Goal: Obtain resource: Download file/media

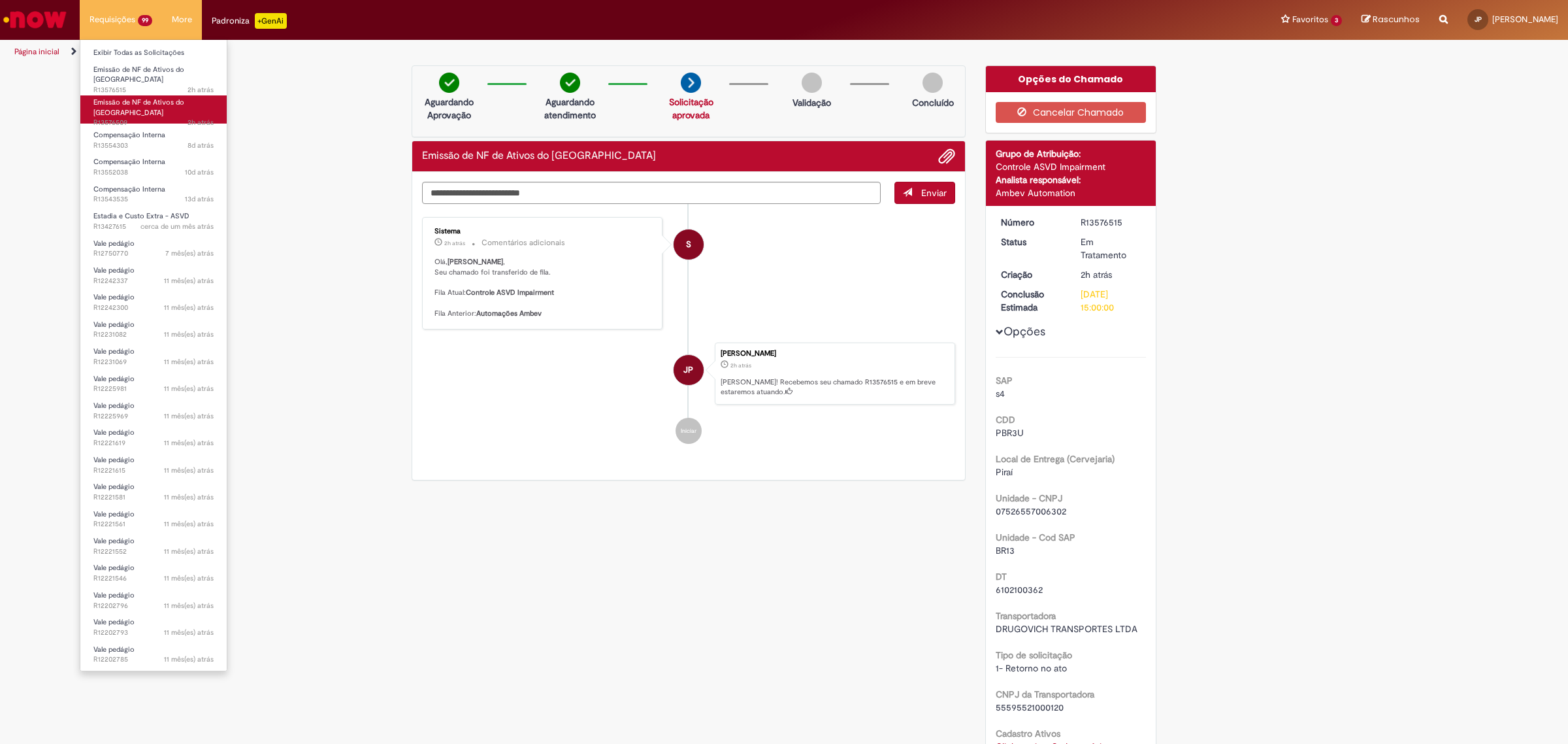
drag, startPoint x: 0, startPoint y: 0, endPoint x: 163, endPoint y: 102, distance: 192.3
click at [163, 117] on span "2h atrás 2 horas atrás R13576509" at bounding box center [154, 122] width 120 height 11
click at [177, 117] on span "2h atrás 2 horas atrás R13576509" at bounding box center [154, 122] width 120 height 11
click at [173, 85] on span "2h atrás 2 horas atrás R13576515" at bounding box center [154, 90] width 120 height 11
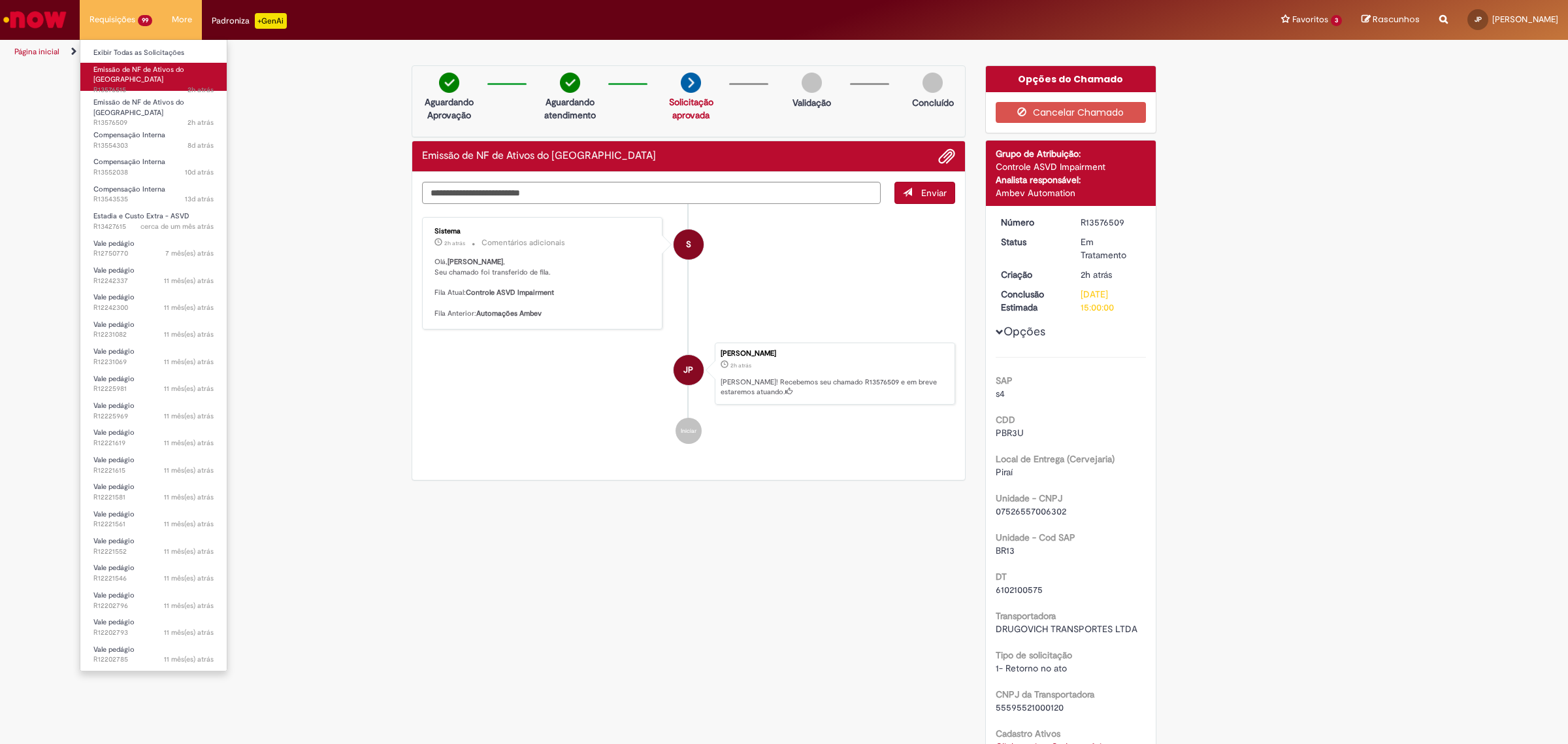
click at [168, 70] on span "Emissão de NF de Ativos do [GEOGRAPHIC_DATA]" at bounding box center [138, 74] width 91 height 20
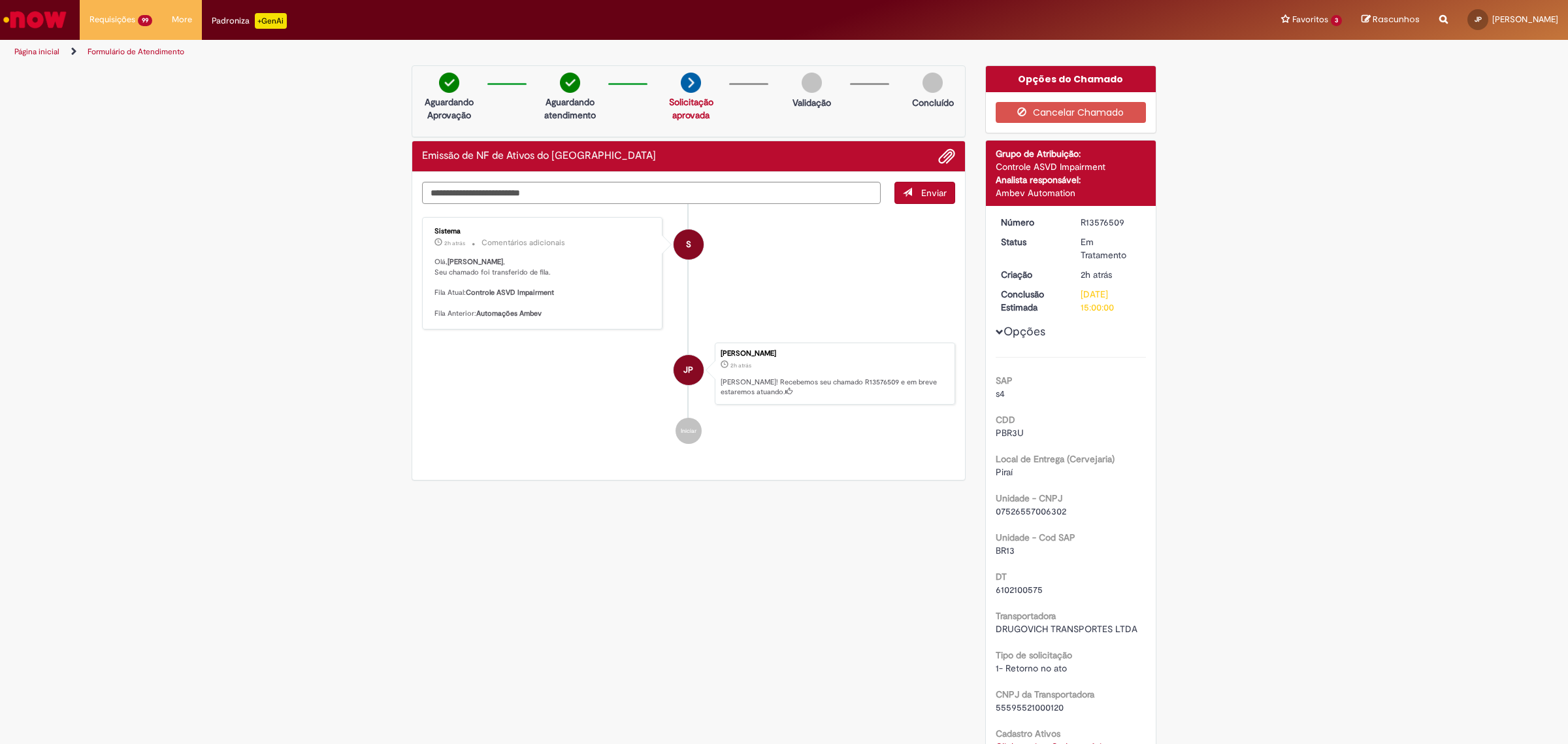
click at [291, 161] on div "Verificar Código de Barras Aguardando Aprovação Aguardando atendimento Solicita…" at bounding box center [784, 515] width 1568 height 901
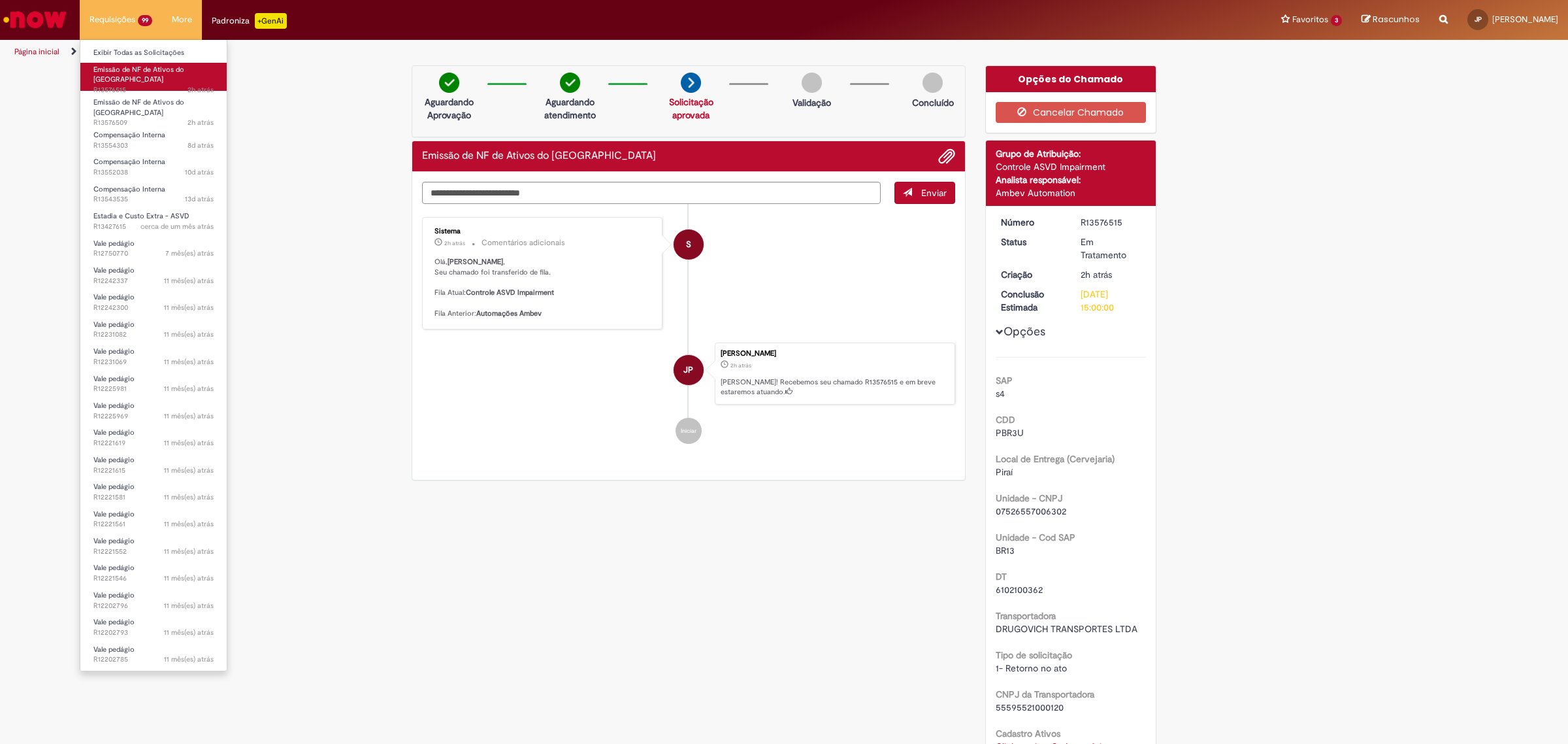
click at [129, 85] on span "2h atrás 2 horas atrás R13576515" at bounding box center [154, 90] width 120 height 11
click at [123, 85] on span "2h atrás 2 horas atrás R13576515" at bounding box center [154, 90] width 120 height 11
click at [135, 99] on span "Emissão de NF de Ativos do [GEOGRAPHIC_DATA]" at bounding box center [138, 107] width 91 height 20
click at [122, 85] on span "2h atrás 2 horas atrás R13576515" at bounding box center [154, 90] width 120 height 11
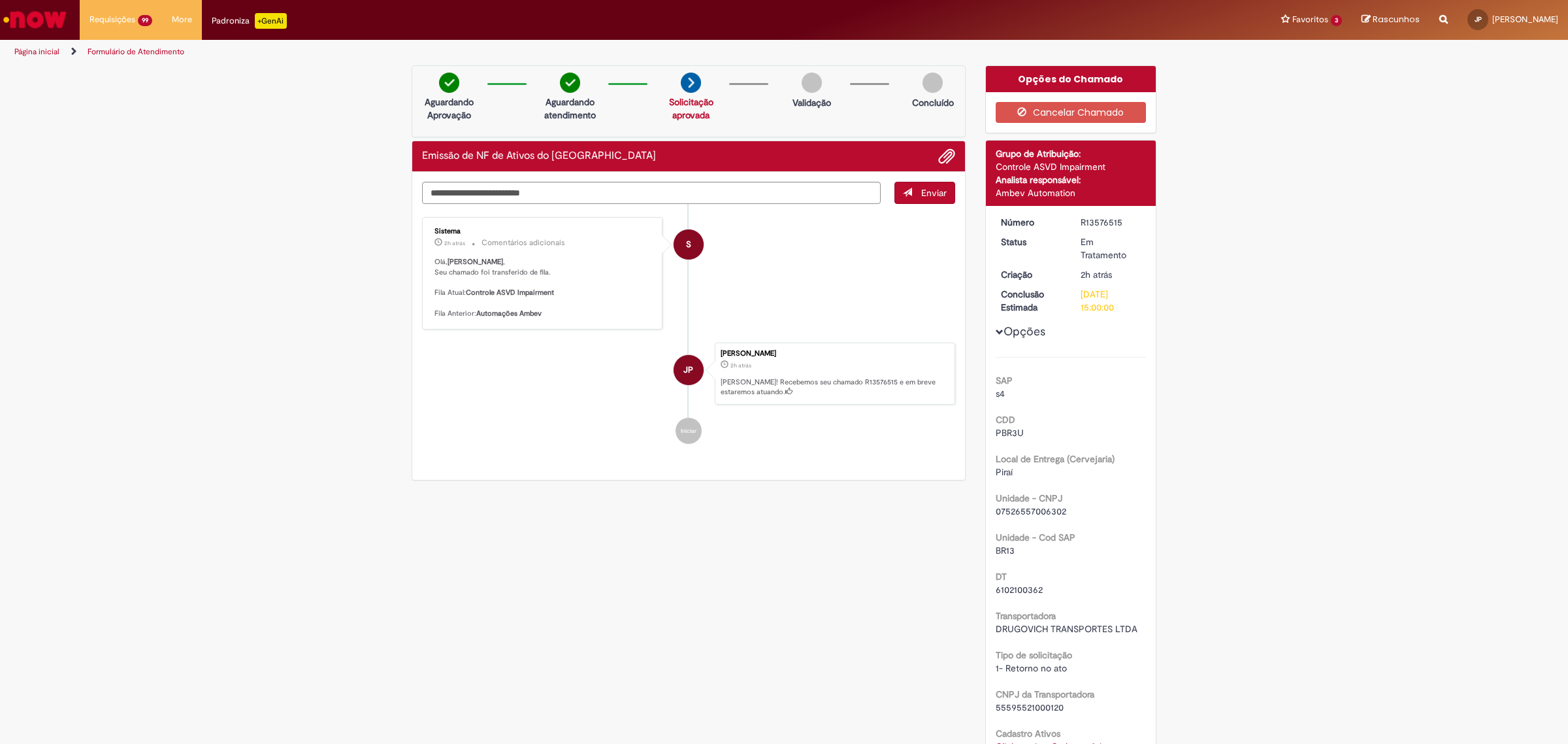
click at [271, 175] on div "Verificar Código de Barras Aguardando Aprovação Aguardando atendimento Solicita…" at bounding box center [784, 515] width 1568 height 901
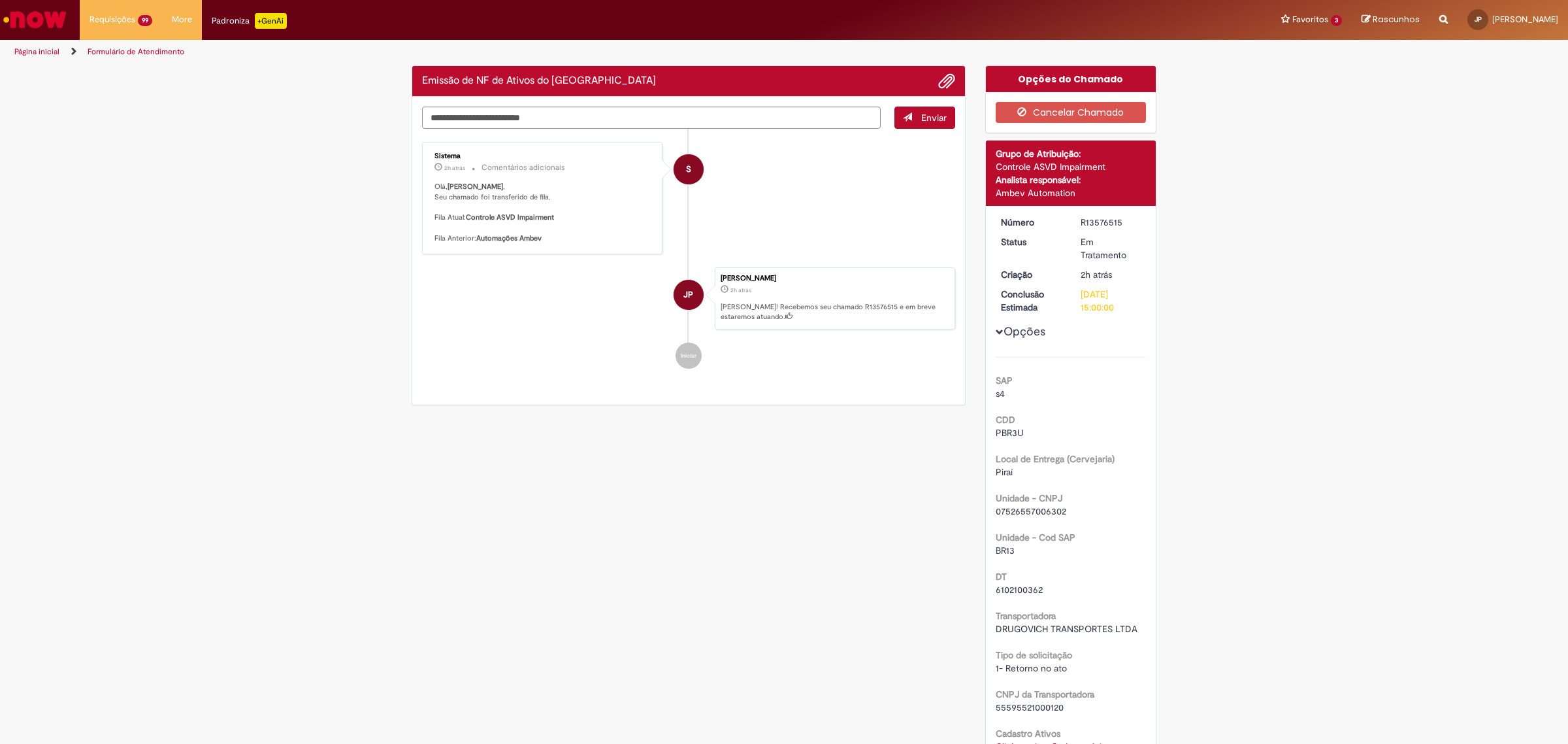
click at [251, 393] on div "Verificar Código de Barras Emissão de NF de Ativos do ASVD Enviar S Sistema 2h …" at bounding box center [784, 515] width 1568 height 901
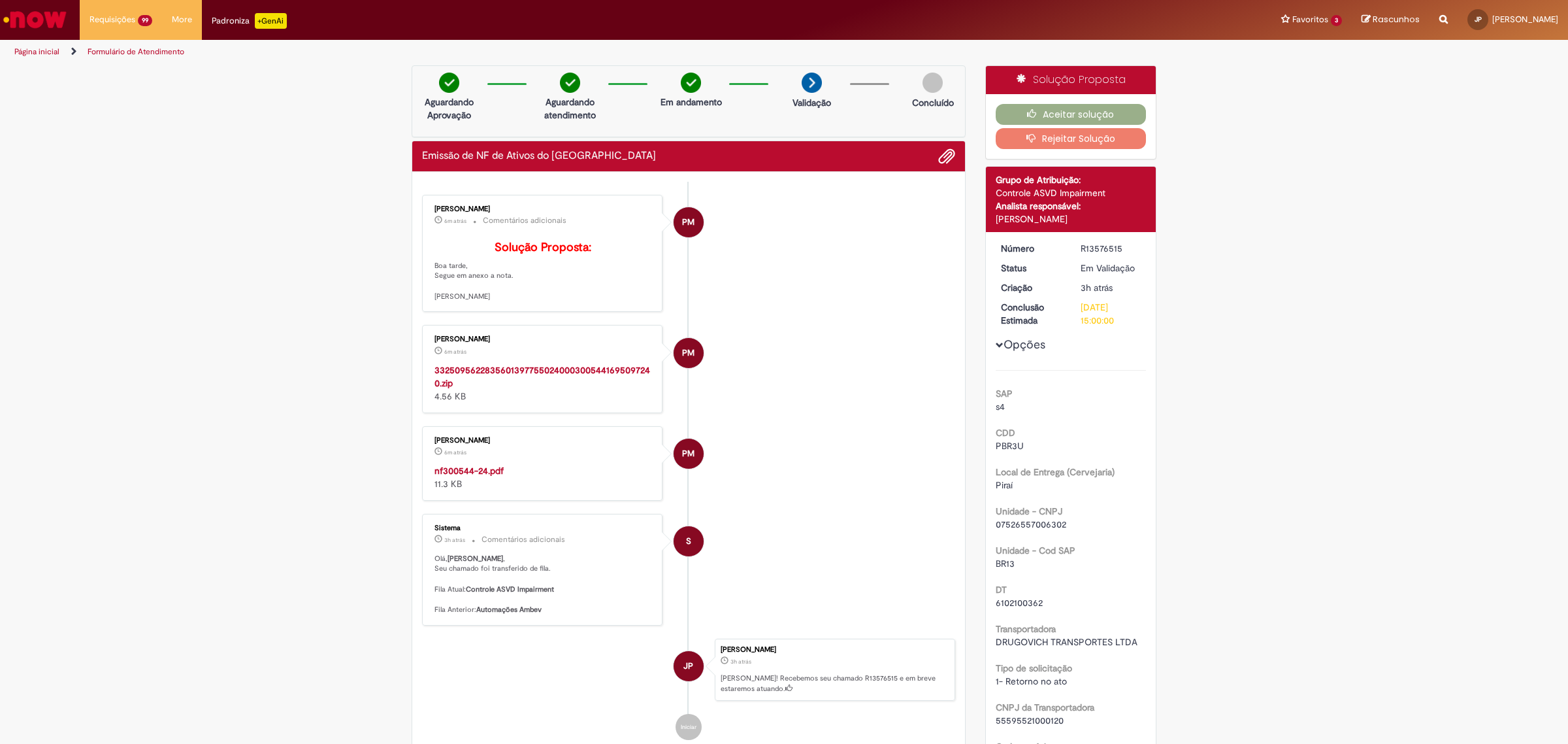
scroll to position [218, 0]
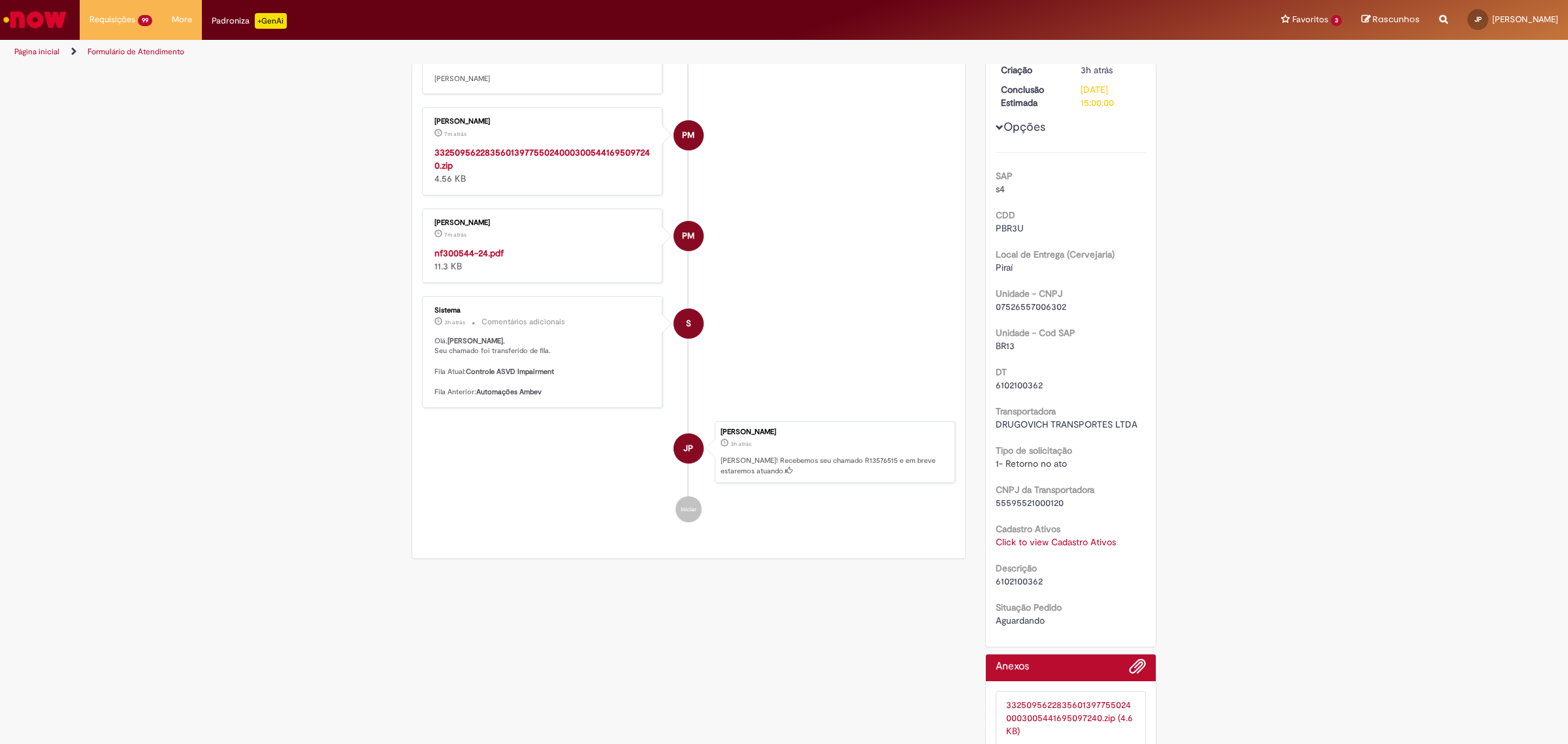
click at [490, 171] on strong "33250956228356013977550240003005441695097240.zip" at bounding box center [542, 159] width 216 height 25
click at [473, 259] on strong "nf300544-24.pdf" at bounding box center [469, 253] width 70 height 11
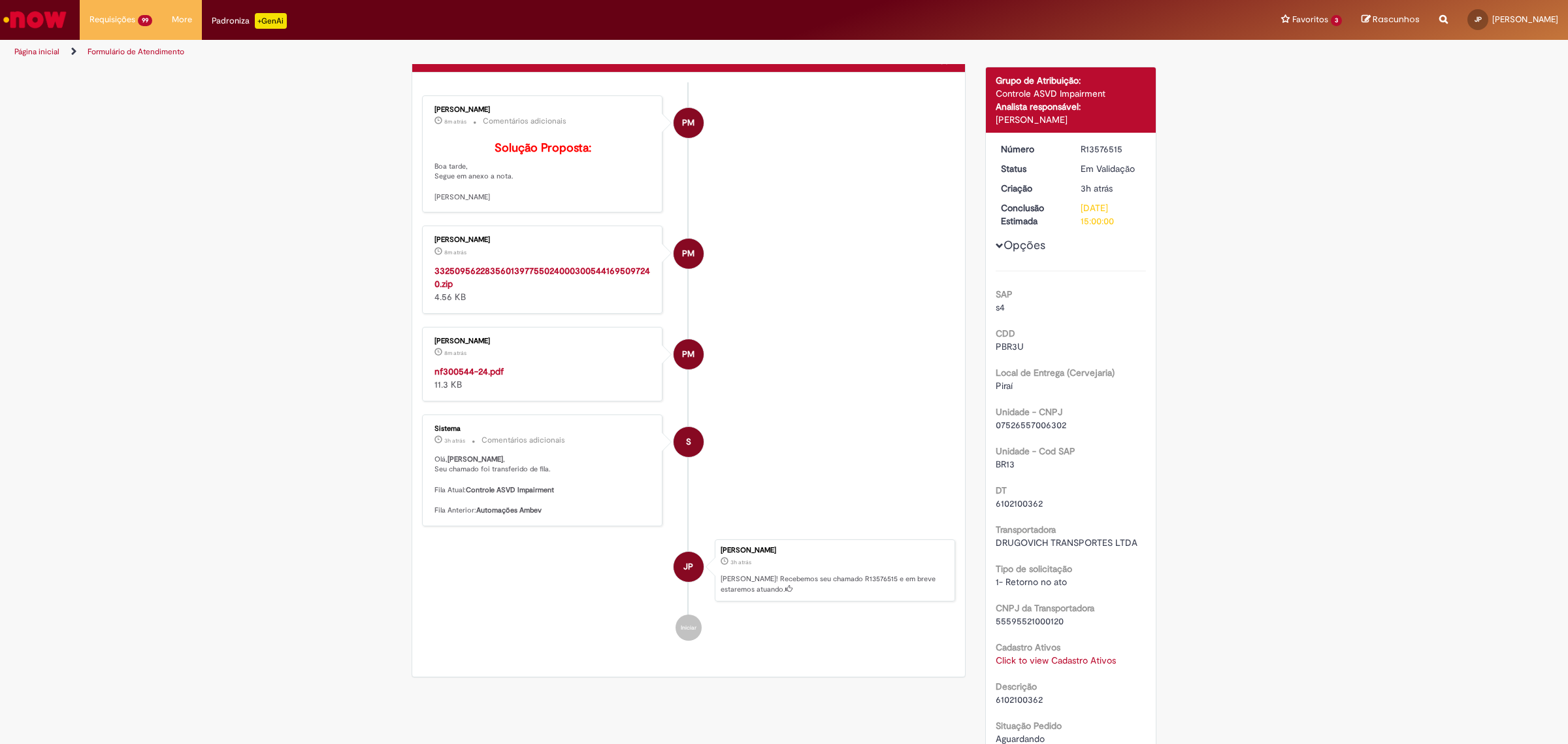
scroll to position [0, 0]
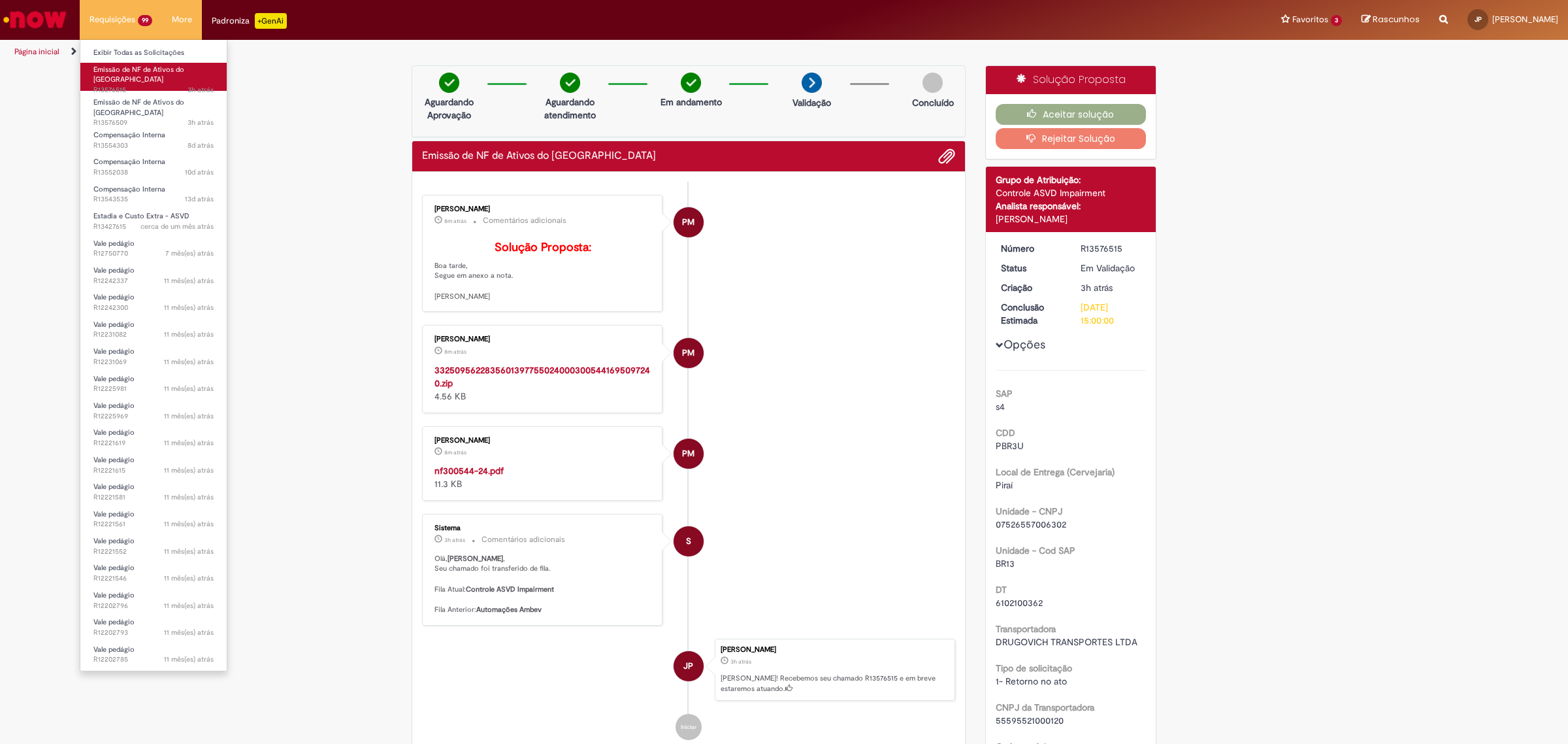
click at [154, 74] on span "Emissão de NF de Ativos do [GEOGRAPHIC_DATA]" at bounding box center [138, 74] width 91 height 20
click at [159, 97] on span "Emissão de NF de Ativos do [GEOGRAPHIC_DATA]" at bounding box center [138, 107] width 91 height 20
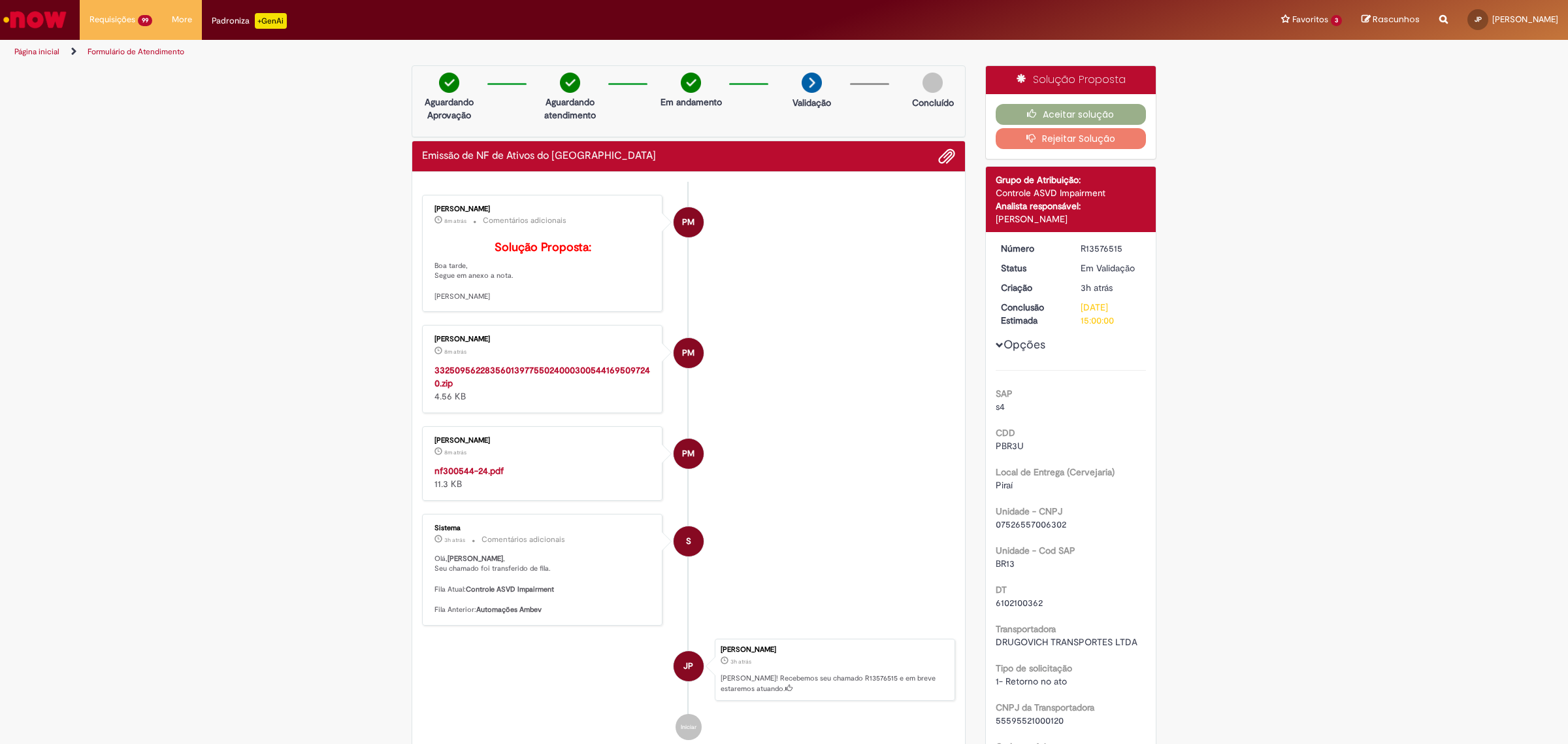
click at [311, 266] on div "Verificar Código de Barras Aguardando Aprovação Aguardando atendimento Em andam…" at bounding box center [784, 569] width 1568 height 1009
click at [434, 477] on strong "NF300543-24.pdf" at bounding box center [470, 471] width 72 height 11
